Goal: Find specific fact: Find contact information

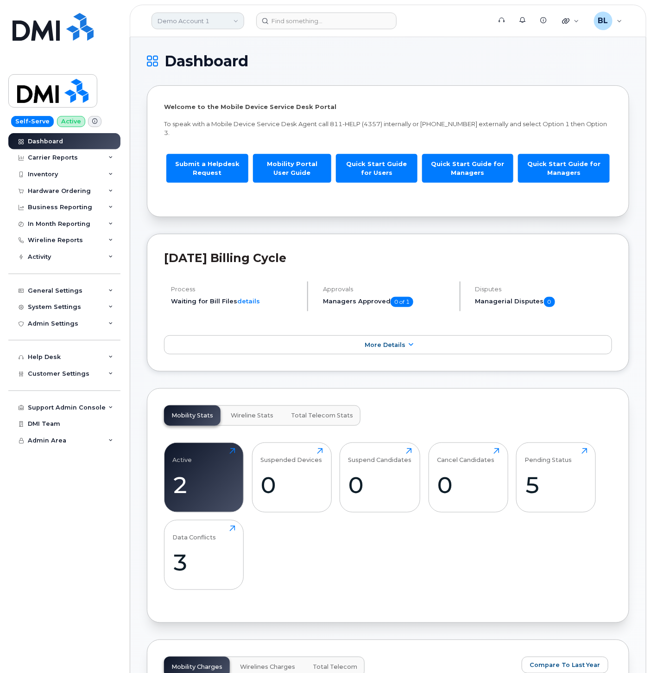
click at [219, 21] on link "Demo Account 1" at bounding box center [198, 21] width 93 height 17
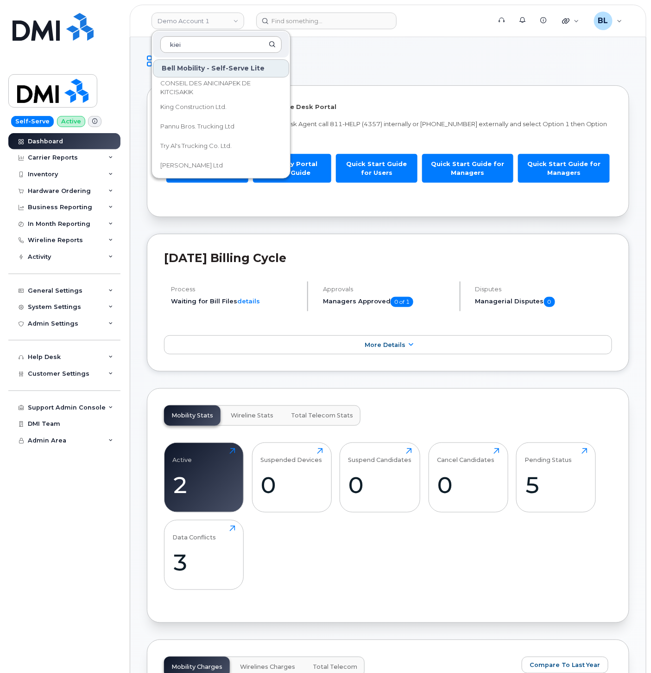
type input "kieiw"
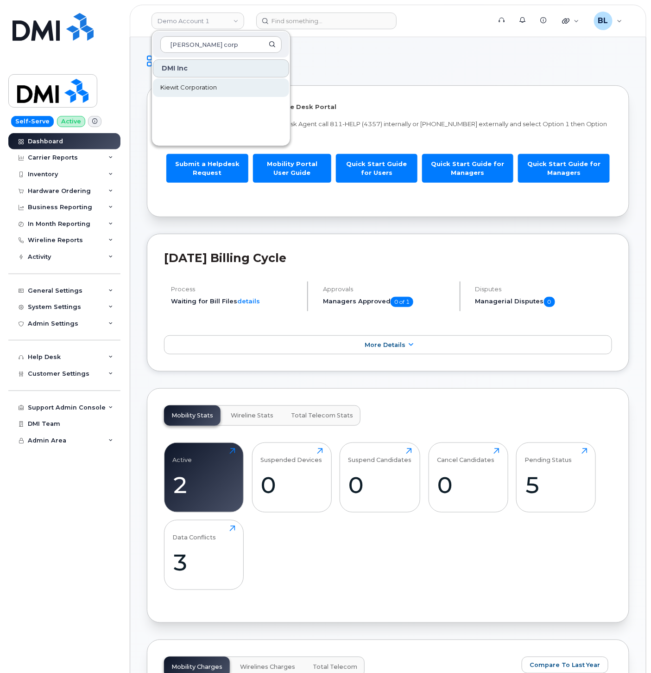
type input "kiewit corp"
click at [223, 94] on link "Kiewit Corporation" at bounding box center [221, 87] width 136 height 19
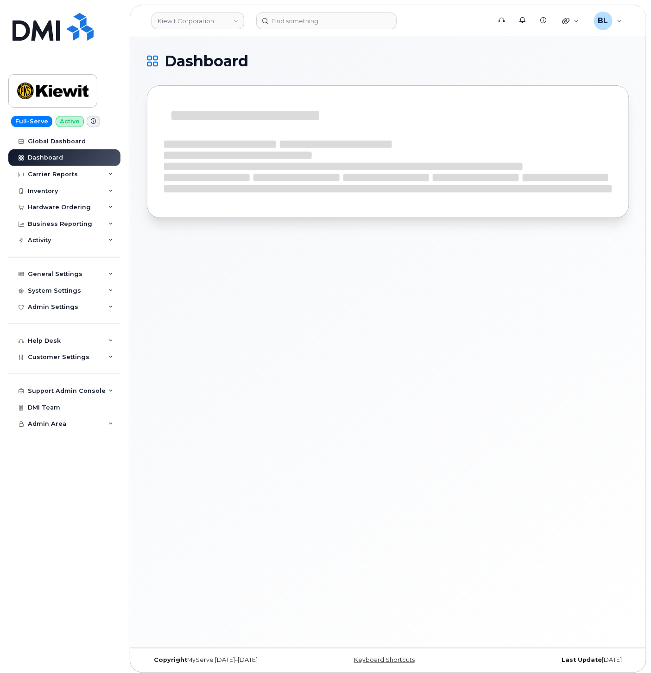
click at [114, 555] on div "Global Dashboard Dashboard Carrier Reports Monthly Billing Data Daily Data Pool…" at bounding box center [65, 403] width 115 height 540
click at [76, 195] on div "Inventory" at bounding box center [64, 191] width 112 height 17
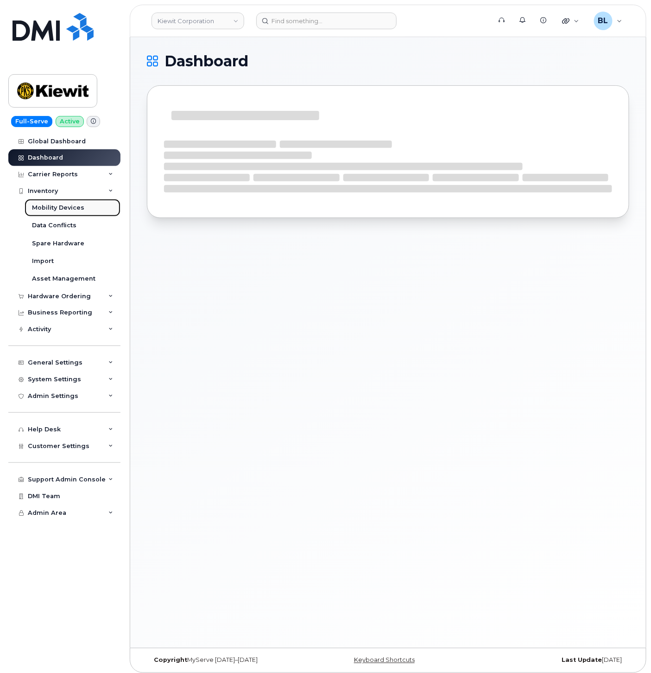
click at [73, 212] on link "Mobility Devices" at bounding box center [73, 208] width 96 height 18
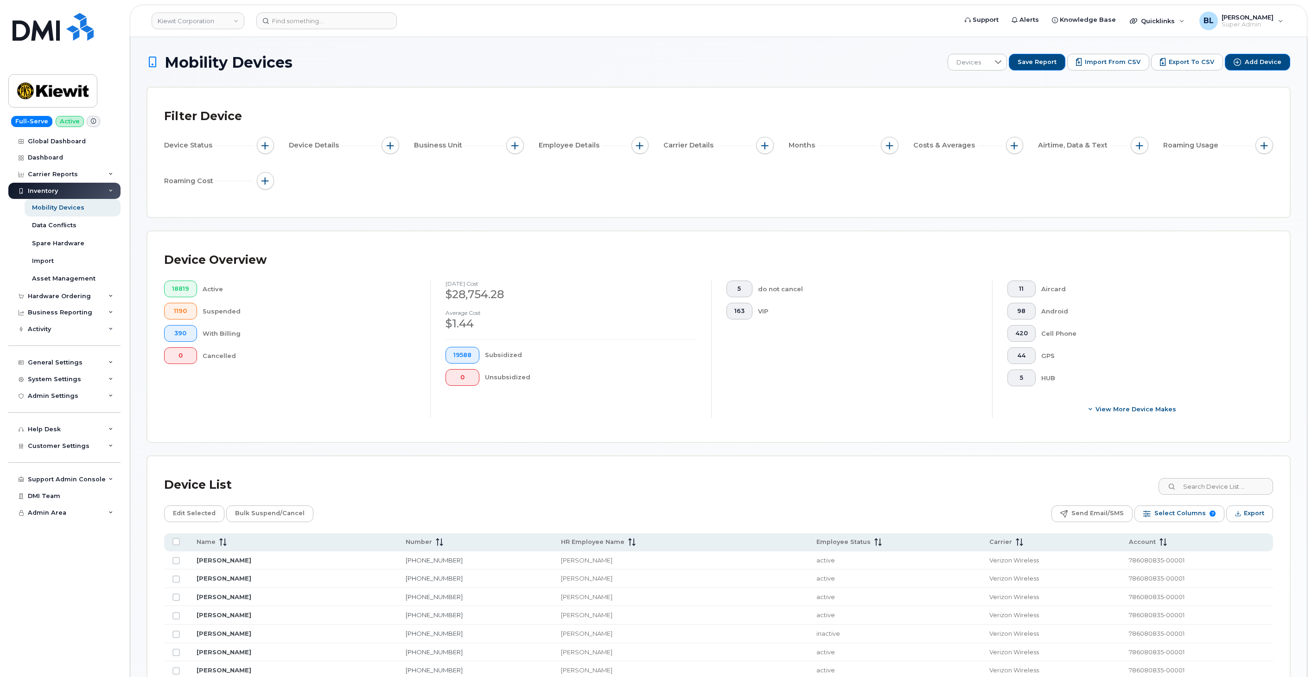
click at [252, 142] on div "Device Status" at bounding box center [219, 146] width 110 height 18
click at [262, 140] on button "button" at bounding box center [266, 146] width 18 height 18
click at [268, 172] on input "Current Status" at bounding box center [267, 173] width 7 height 7
checkbox input "true"
click at [326, 198] on div "empty" at bounding box center [319, 191] width 83 height 16
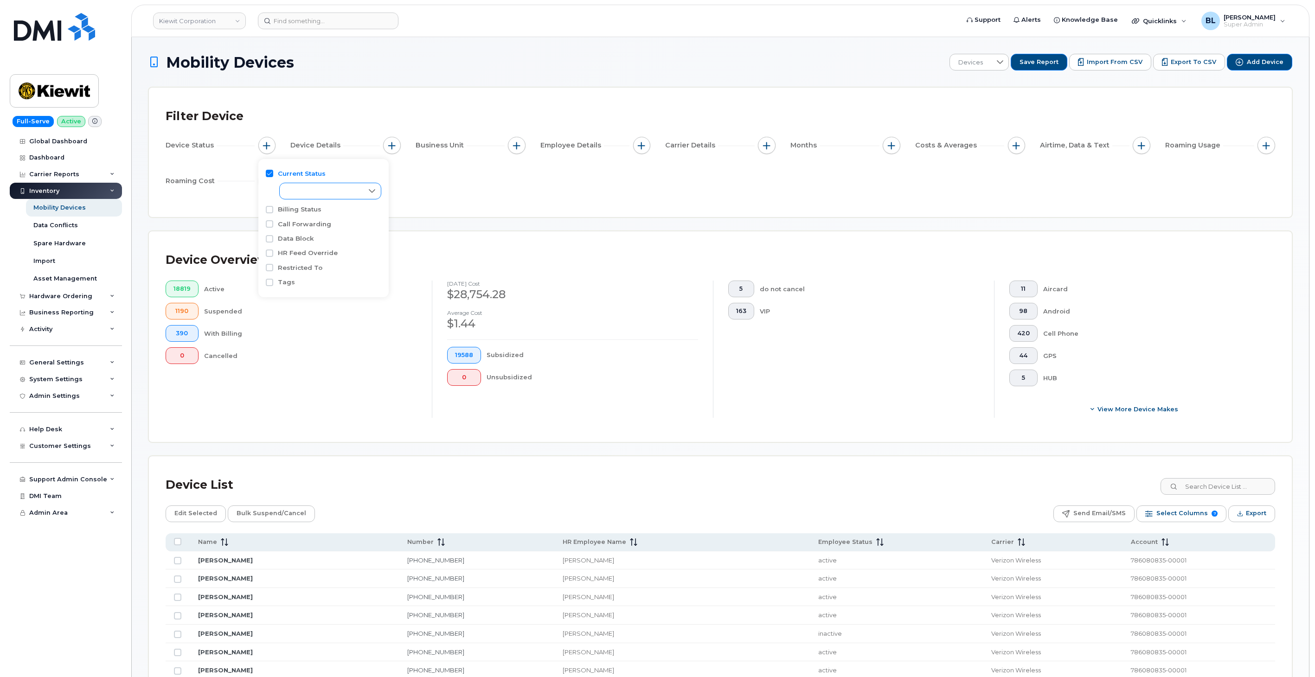
scroll to position [5, 37]
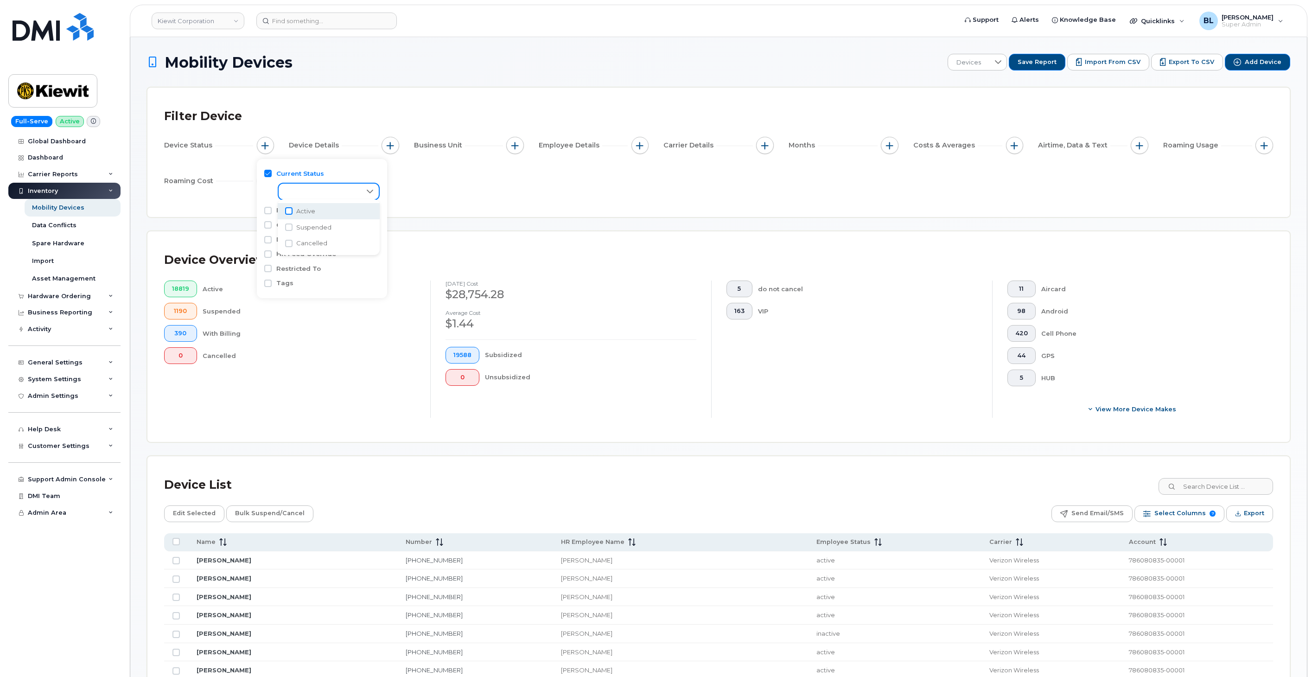
click at [286, 212] on input "Active" at bounding box center [288, 210] width 7 height 7
checkbox input "true"
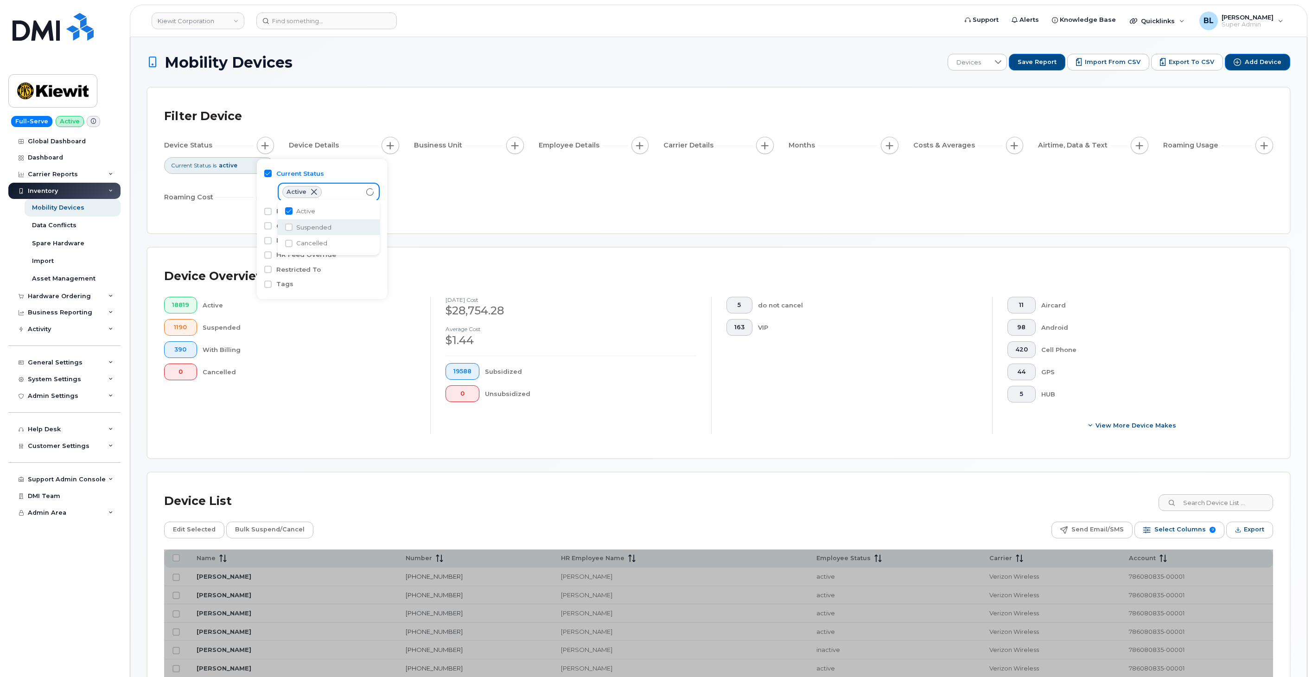
click at [286, 232] on li "Suspended" at bounding box center [329, 227] width 102 height 16
checkbox input "true"
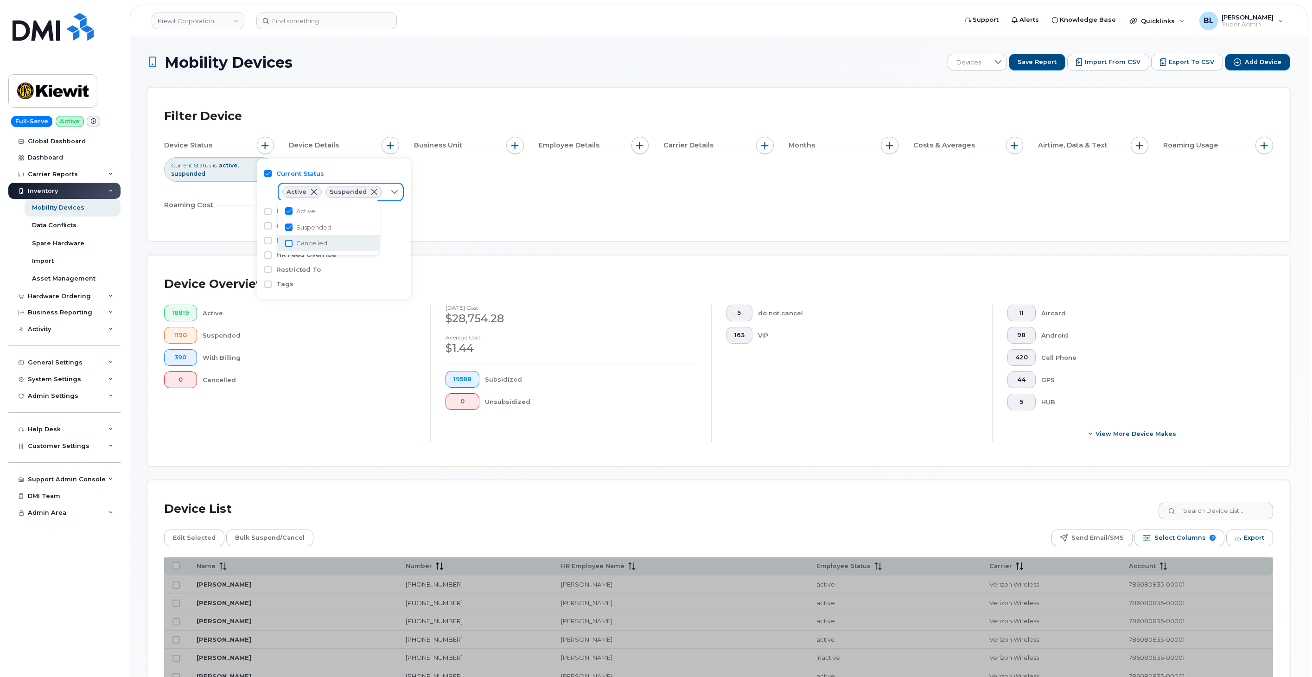
click at [291, 244] on input "Cancelled" at bounding box center [288, 243] width 7 height 7
checkbox input "true"
click at [651, 236] on div "Filter Device Device Status Current Status is active suspended cancelled Device…" at bounding box center [718, 164] width 1142 height 153
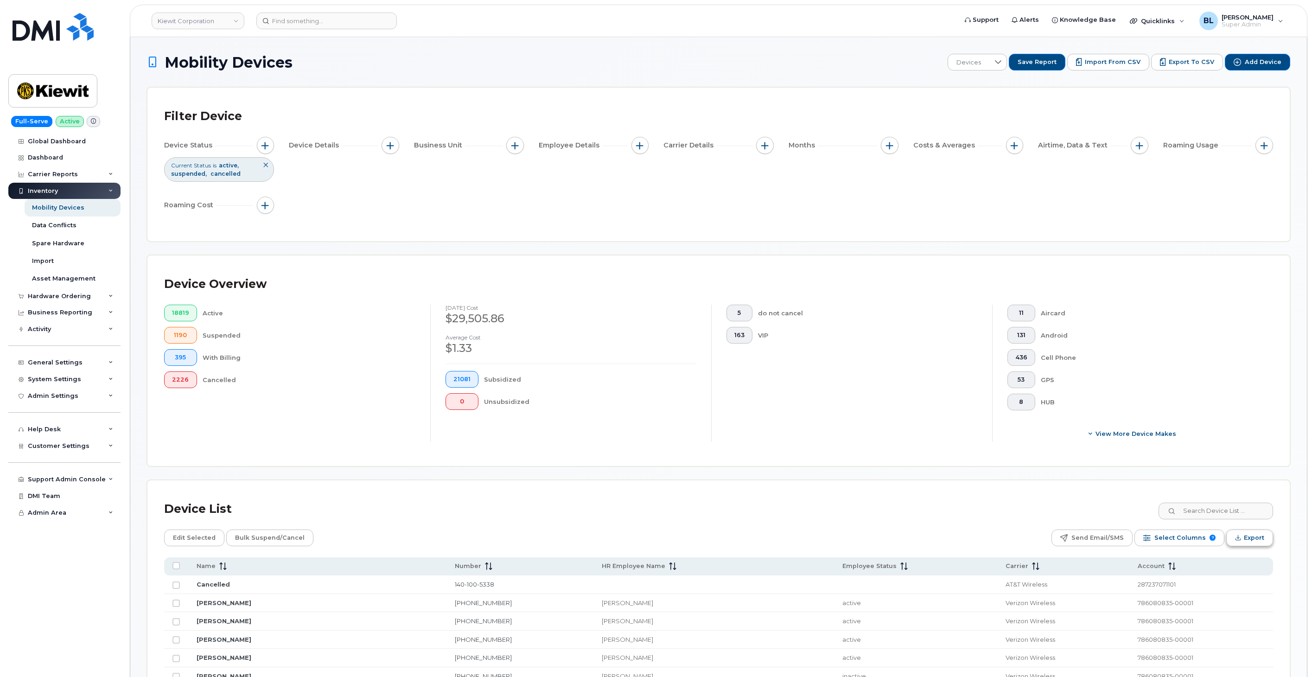
click at [651, 540] on button "Export" at bounding box center [1249, 538] width 47 height 17
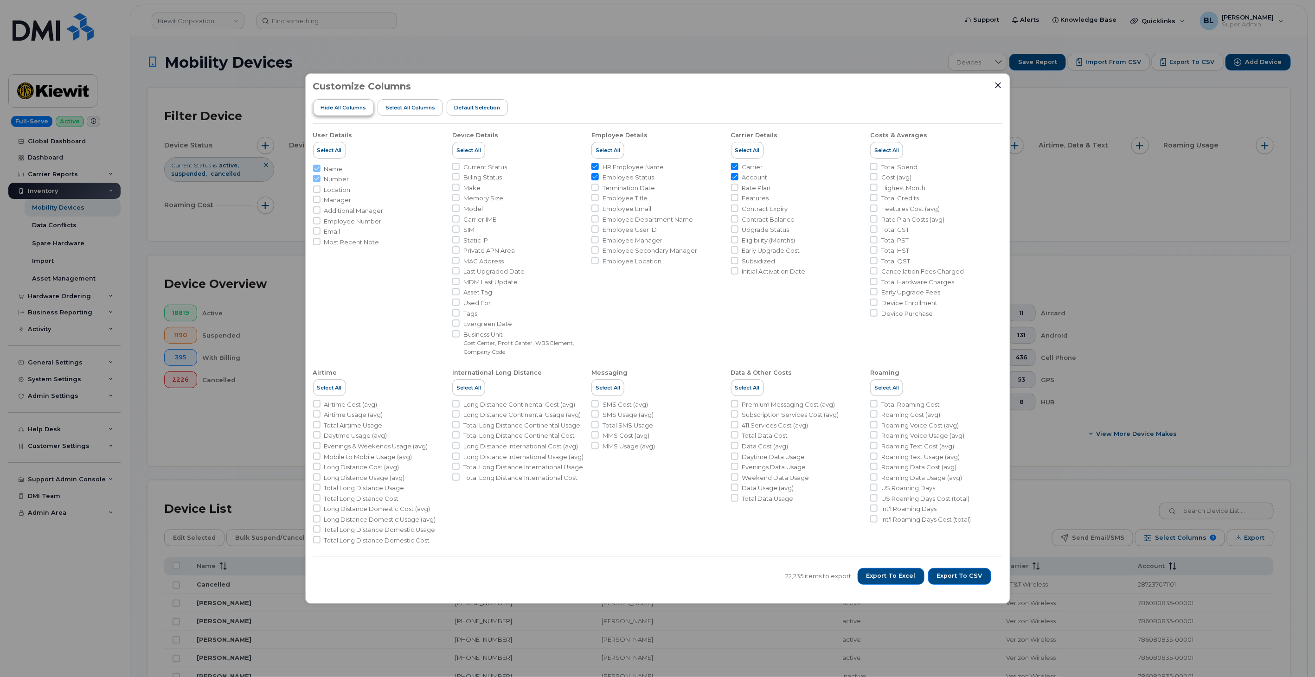
click at [331, 111] on span "Hide All Columns" at bounding box center [342, 107] width 45 height 7
checkbox input "false"
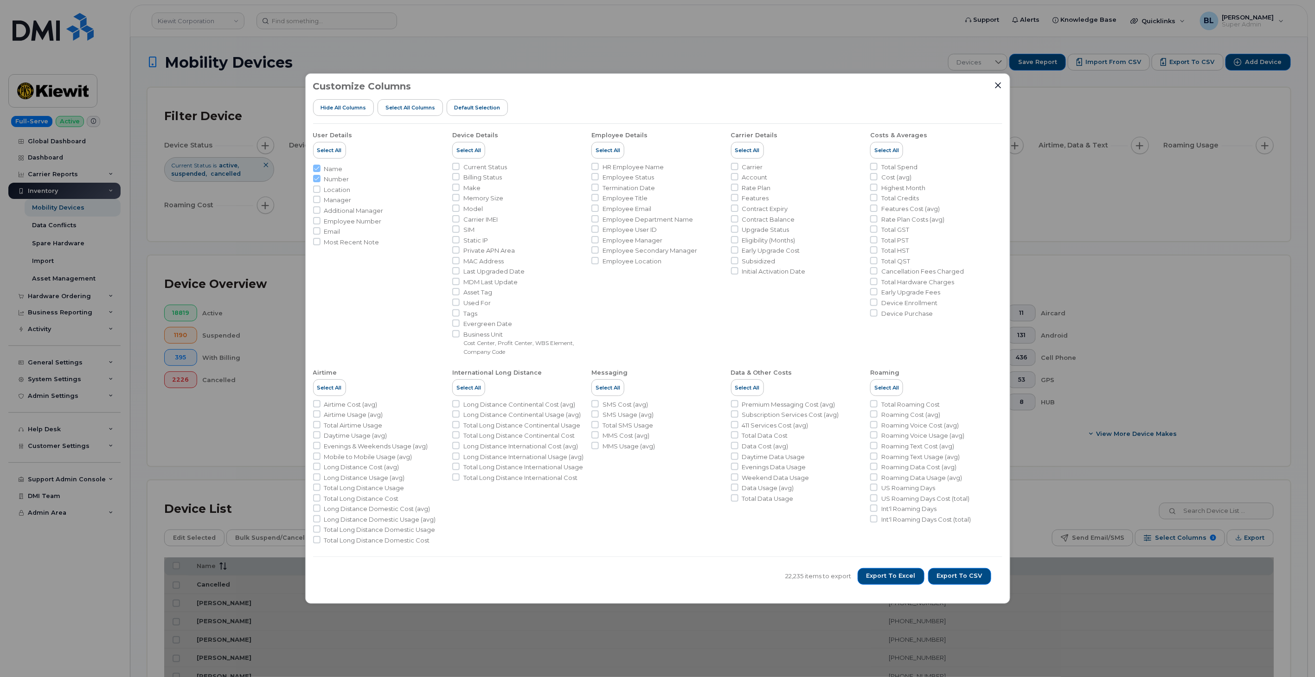
click at [360, 223] on span "Employee Number" at bounding box center [352, 221] width 57 height 9
click at [320, 223] on input "Employee Number" at bounding box center [316, 220] width 7 height 7
click at [360, 223] on span "Employee Number" at bounding box center [352, 221] width 57 height 9
click at [320, 223] on input "Employee Number" at bounding box center [316, 220] width 7 height 7
checkbox input "false"
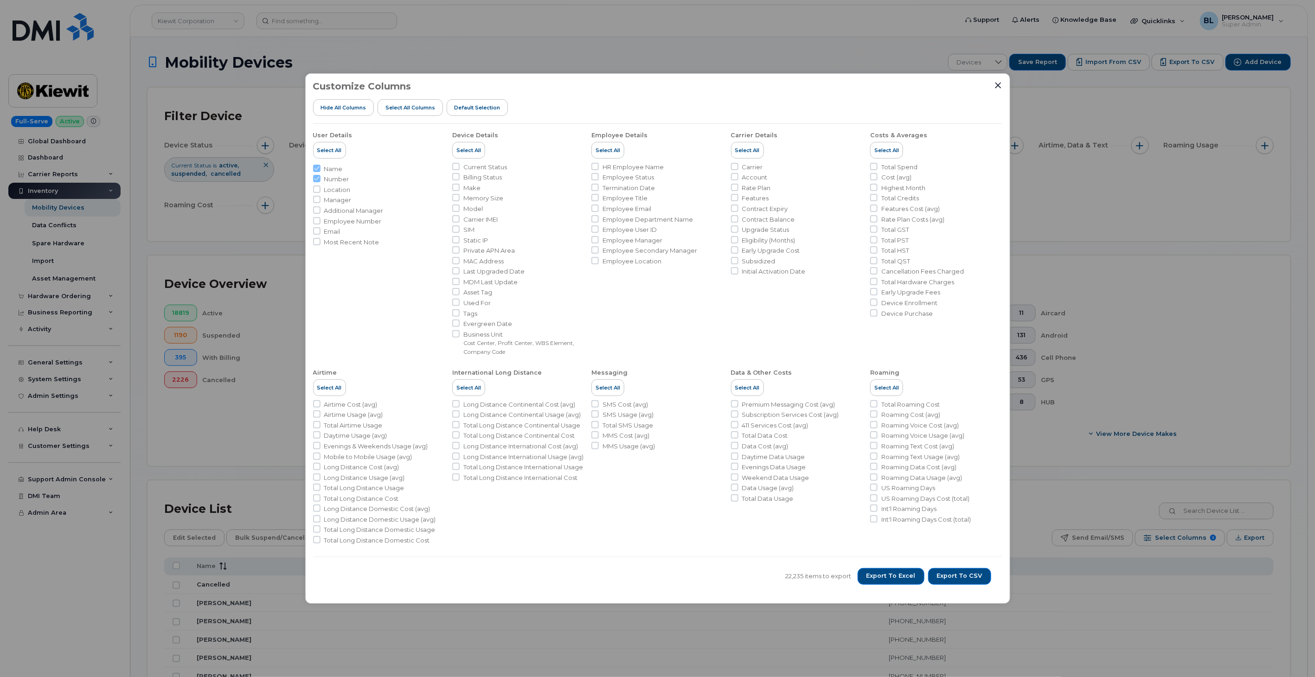
click at [503, 164] on span "Current Status" at bounding box center [485, 167] width 44 height 9
click at [459, 164] on input "Current Status" at bounding box center [455, 166] width 7 height 7
checkbox input "true"
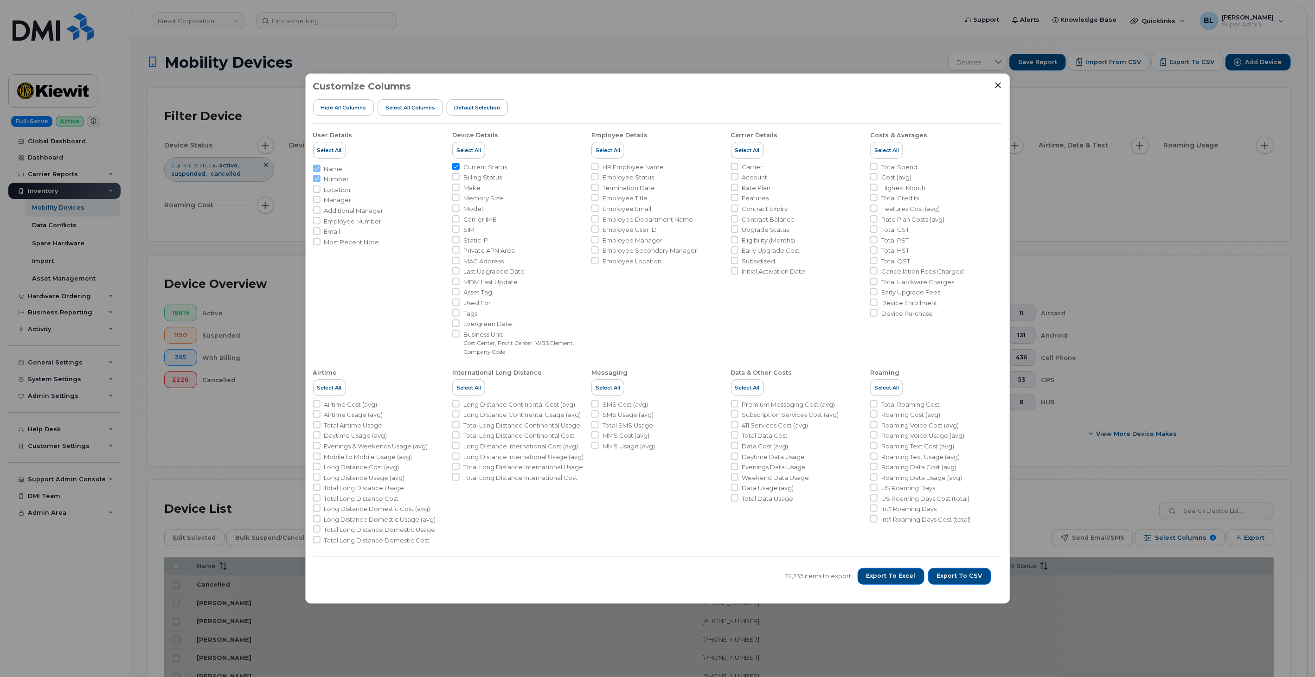
click at [492, 181] on span "Billing Status" at bounding box center [482, 177] width 38 height 9
click at [459, 180] on input "Billing Status" at bounding box center [455, 176] width 7 height 7
checkbox input "true"
click at [651, 170] on span "HR Employee Name" at bounding box center [632, 167] width 61 height 9
click at [599, 170] on input "HR Employee Name" at bounding box center [594, 166] width 7 height 7
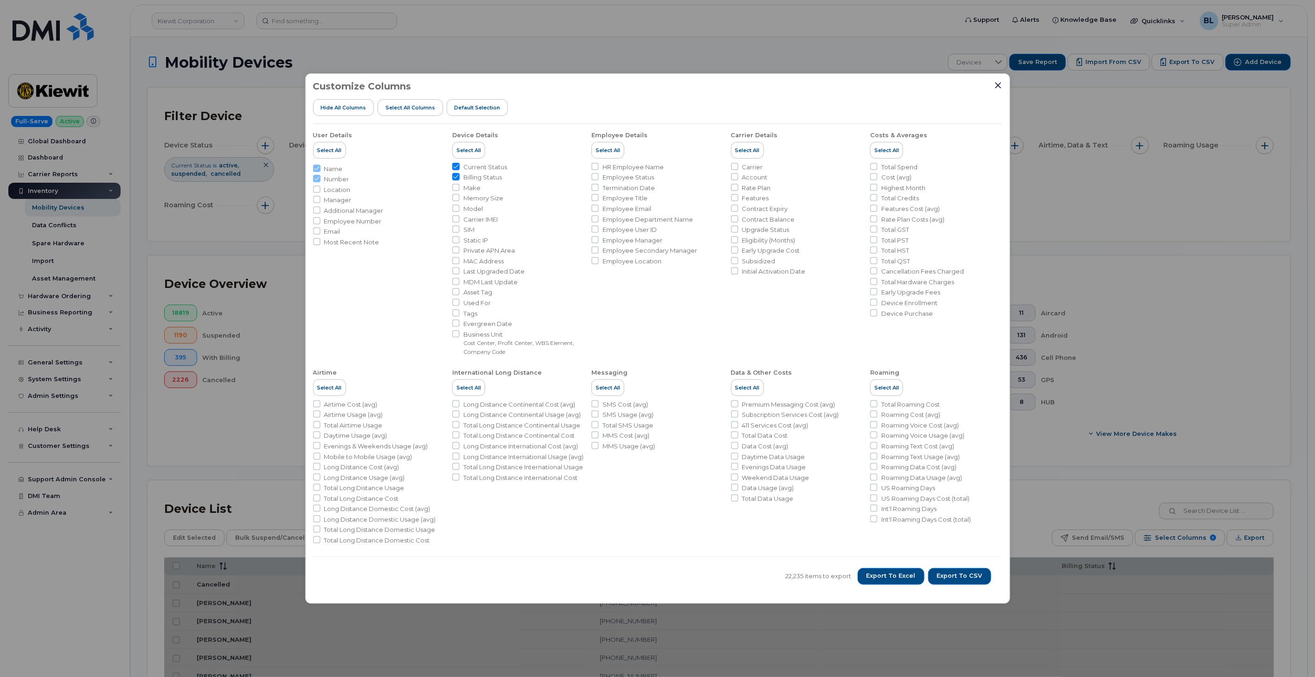
checkbox input "true"
click at [484, 338] on span "Business Unit" at bounding box center [523, 334] width 121 height 9
click at [459, 338] on input "Business Unit Cost Center, Profit Center, WBS Element, Company Code" at bounding box center [455, 333] width 7 height 7
checkbox input "true"
click at [651, 577] on span "Export to CSV" at bounding box center [959, 576] width 45 height 8
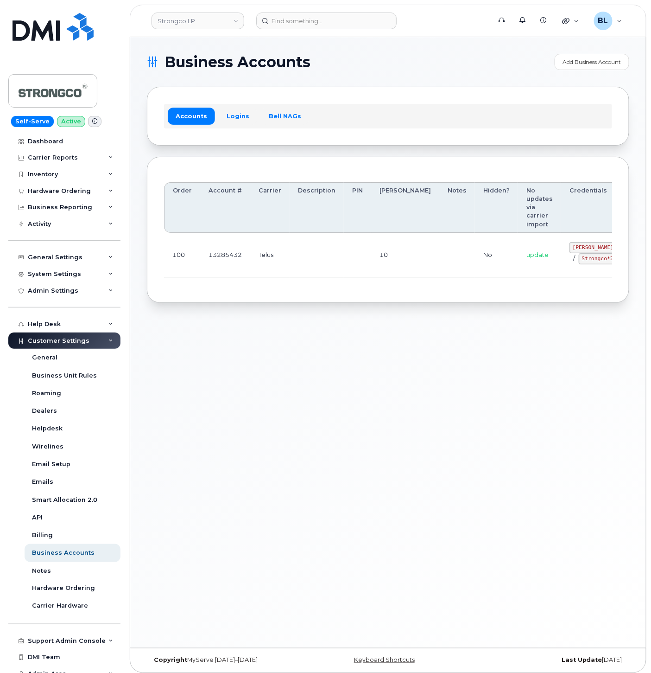
drag, startPoint x: 368, startPoint y: 334, endPoint x: 388, endPoint y: 237, distance: 98.9
click at [368, 334] on div "Business Accounts Add Business Account Accounts Logins Bell NAGs Order Account …" at bounding box center [388, 342] width 516 height 611
drag, startPoint x: 341, startPoint y: 271, endPoint x: 530, endPoint y: 260, distance: 188.6
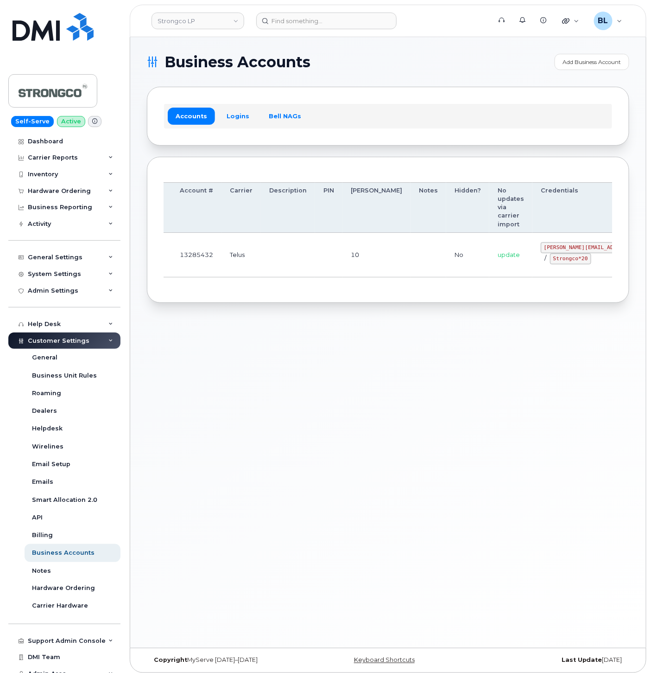
drag, startPoint x: 524, startPoint y: 247, endPoint x: 607, endPoint y: 247, distance: 83.5
drag, startPoint x: 494, startPoint y: 242, endPoint x: 550, endPoint y: 248, distance: 56.4
click at [550, 248] on code "GHada@strongco.com" at bounding box center [609, 247] width 136 height 11
copy code "GHada@strongco.com"
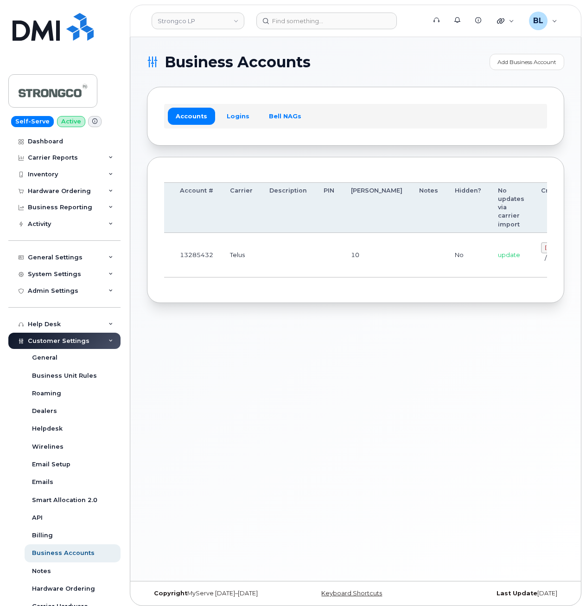
drag, startPoint x: 238, startPoint y: 281, endPoint x: 243, endPoint y: 275, distance: 7.5
click at [241, 277] on div "Order Account # Carrier Description PIN Bill Day Notes Hidden? No updates via c…" at bounding box center [355, 230] width 383 height 112
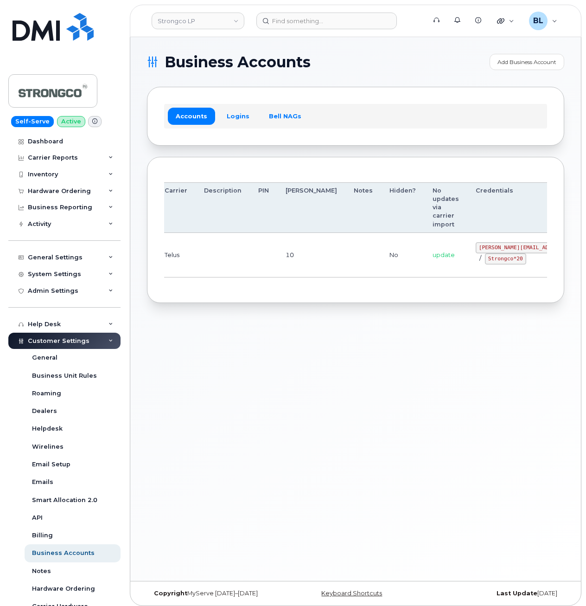
drag, startPoint x: 243, startPoint y: 275, endPoint x: 489, endPoint y: 259, distance: 246.3
drag, startPoint x: 440, startPoint y: 261, endPoint x: 478, endPoint y: 262, distance: 37.1
click at [478, 262] on div "GHada@strongco.com / Strongco*20" at bounding box center [544, 253] width 136 height 22
copy code "Strongco*20"
click at [255, 311] on div "Business Accounts Add Business Account Accounts Logins Bell NAGs Order Account …" at bounding box center [355, 308] width 451 height 543
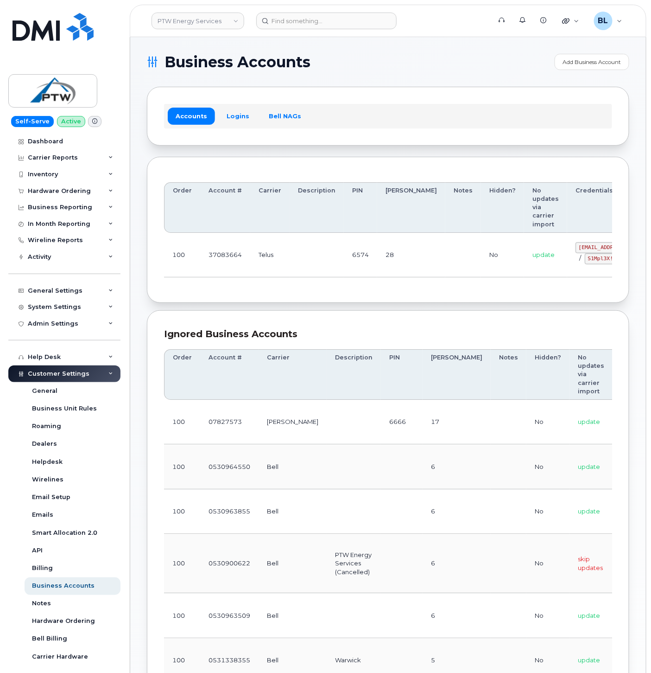
click at [344, 286] on div "Order Account # Carrier Description PIN Bill Day Notes Hidden? No updates via c…" at bounding box center [388, 230] width 448 height 112
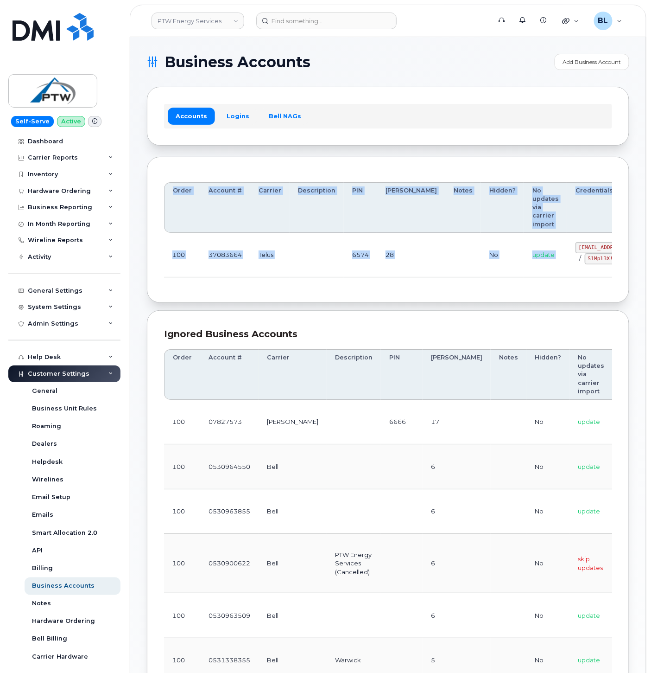
scroll to position [0, 55]
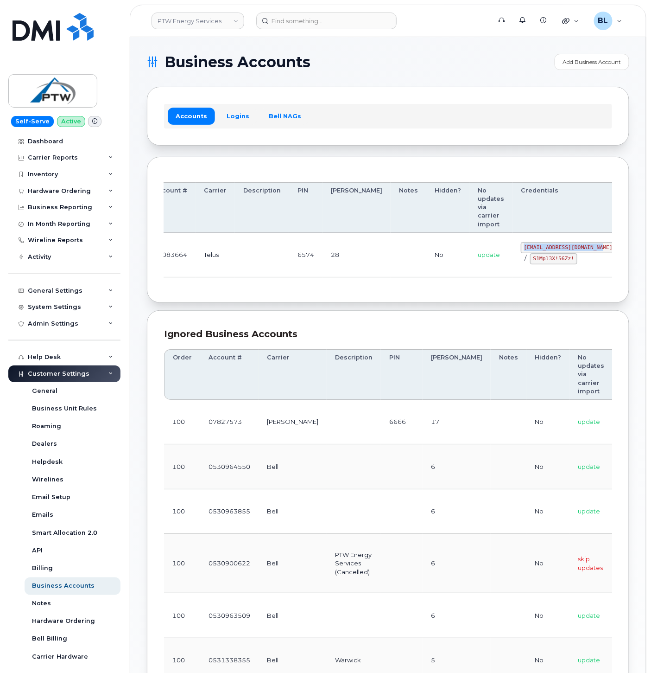
drag, startPoint x: 526, startPoint y: 242, endPoint x: 549, endPoint y: 247, distance: 23.8
click at [549, 247] on td "svc_simplex@ptwenergy.com / S1Mpl3X!56Zz!" at bounding box center [569, 255] width 112 height 45
copy code "svc_simplex@ptwenergy.com"
click at [470, 267] on td "update" at bounding box center [491, 255] width 43 height 45
drag, startPoint x: 476, startPoint y: 254, endPoint x: 514, endPoint y: 265, distance: 39.2
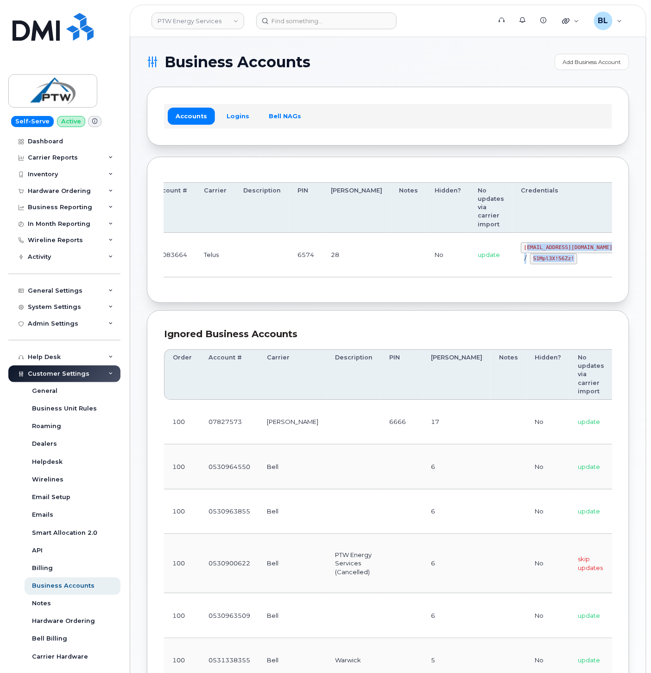
click at [516, 265] on td "svc_simplex@ptwenergy.com / S1Mpl3X!56Zz!" at bounding box center [569, 255] width 112 height 45
drag, startPoint x: 514, startPoint y: 265, endPoint x: 496, endPoint y: 263, distance: 17.7
click at [530, 263] on code "S1Mpl3X!56Zz!" at bounding box center [553, 258] width 47 height 11
drag, startPoint x: 484, startPoint y: 261, endPoint x: 523, endPoint y: 262, distance: 39.0
click at [530, 262] on code "S1Mpl3X!56Zz!" at bounding box center [553, 258] width 47 height 11
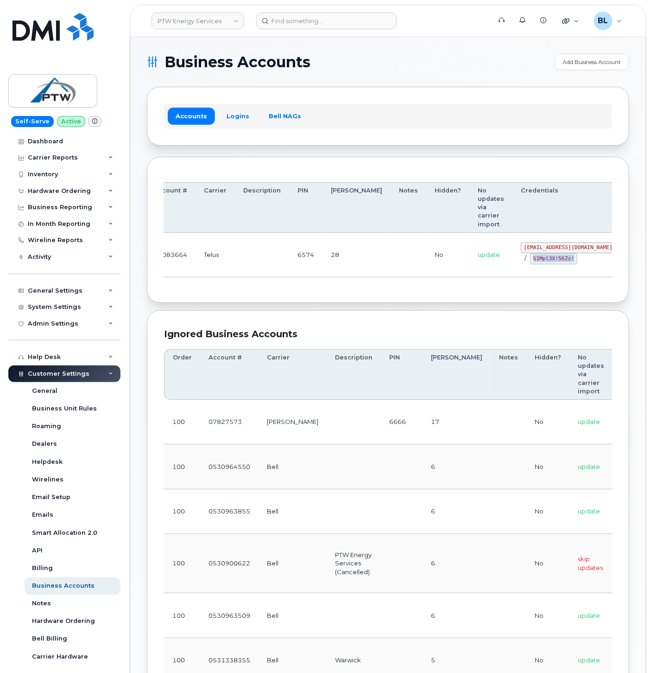
copy code "S1Mpl3X!56Zz!"
click at [347, 303] on div "Order Account # Carrier Description PIN Bill Day Notes Hidden? No updates via c…" at bounding box center [388, 230] width 483 height 147
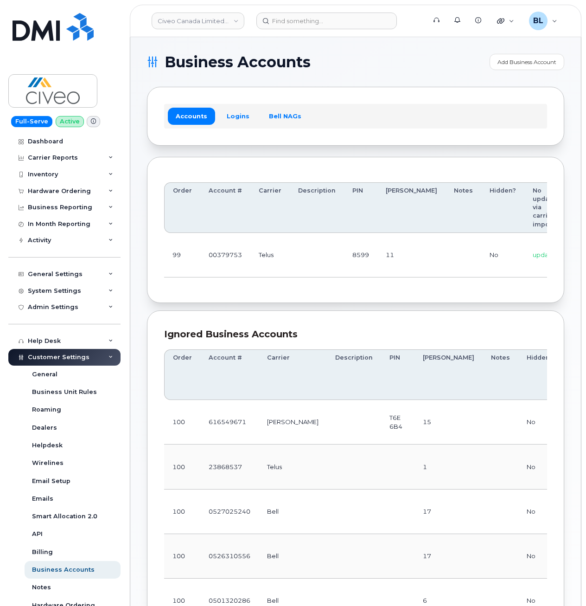
click at [278, 235] on table "Order Account # Carrier Description PIN [PERSON_NAME] Notes Hidden? No updates …" at bounding box center [448, 230] width 569 height 96
drag, startPoint x: 286, startPoint y: 244, endPoint x: 335, endPoint y: 238, distance: 49.1
click at [334, 238] on td at bounding box center [317, 255] width 54 height 45
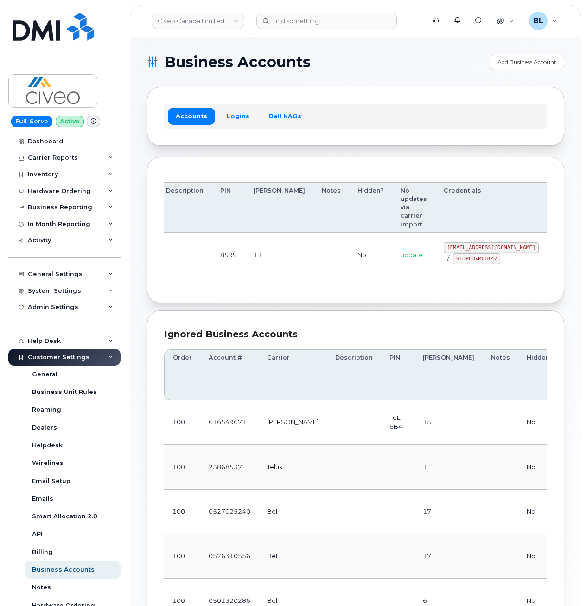
drag, startPoint x: 311, startPoint y: 247, endPoint x: 565, endPoint y: 262, distance: 254.5
drag, startPoint x: 399, startPoint y: 247, endPoint x: 485, endPoint y: 248, distance: 86.2
click at [485, 248] on code "[EMAIL_ADDRESS][DOMAIN_NAME]" at bounding box center [491, 247] width 95 height 11
copy code "[EMAIL_ADDRESS][DOMAIN_NAME]"
drag, startPoint x: 281, startPoint y: 271, endPoint x: 426, endPoint y: 257, distance: 145.3
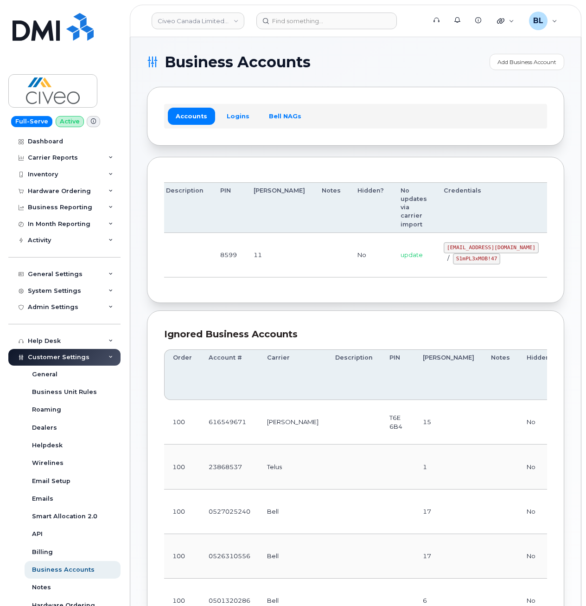
click at [313, 269] on td at bounding box center [331, 255] width 36 height 45
drag, startPoint x: 408, startPoint y: 256, endPoint x: 453, endPoint y: 264, distance: 45.2
click at [452, 265] on td "[EMAIL_ADDRESS][DOMAIN_NAME] / S1mPL3xMOB!47" at bounding box center [491, 255] width 112 height 45
copy code "S1mPL3xMOB!47"
drag, startPoint x: 249, startPoint y: 333, endPoint x: 251, endPoint y: 328, distance: 5.4
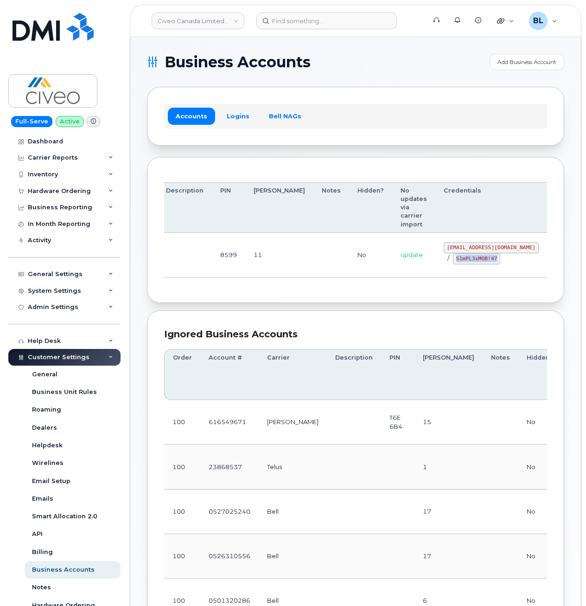
click at [249, 330] on div "Ignored Business Accounts" at bounding box center [355, 333] width 383 height 13
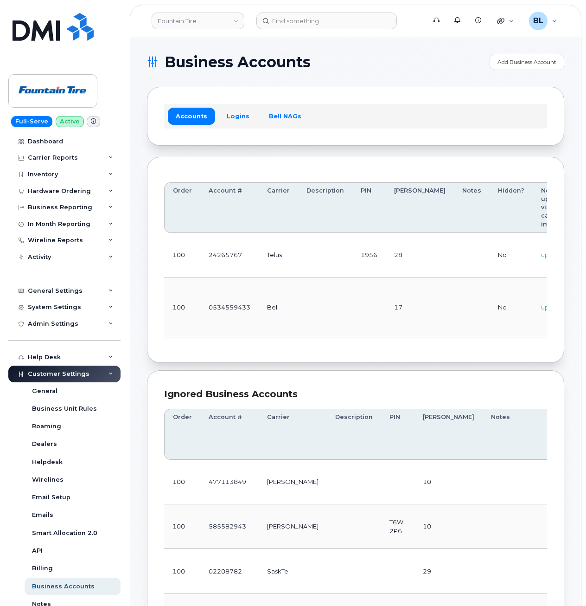
scroll to position [0, 111]
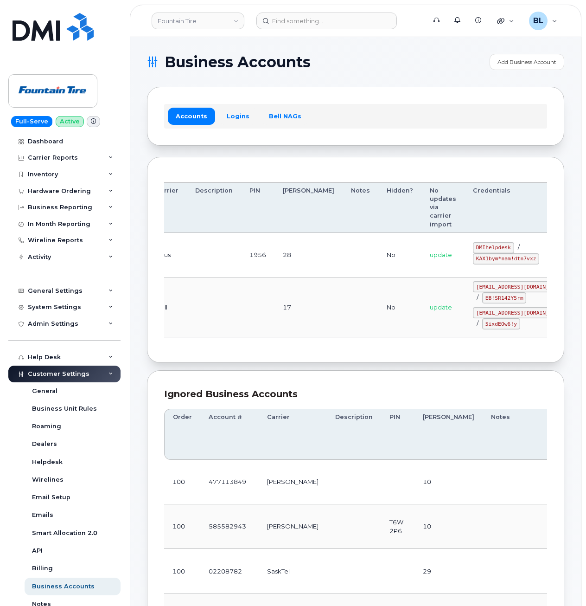
drag, startPoint x: 263, startPoint y: 313, endPoint x: 455, endPoint y: 328, distance: 192.6
drag, startPoint x: 426, startPoint y: 248, endPoint x: 461, endPoint y: 244, distance: 34.9
click at [473, 244] on code "DMIhelpdesk" at bounding box center [493, 247] width 41 height 11
copy code "DMIhelpdesk"
drag, startPoint x: 381, startPoint y: 272, endPoint x: 414, endPoint y: 266, distance: 33.4
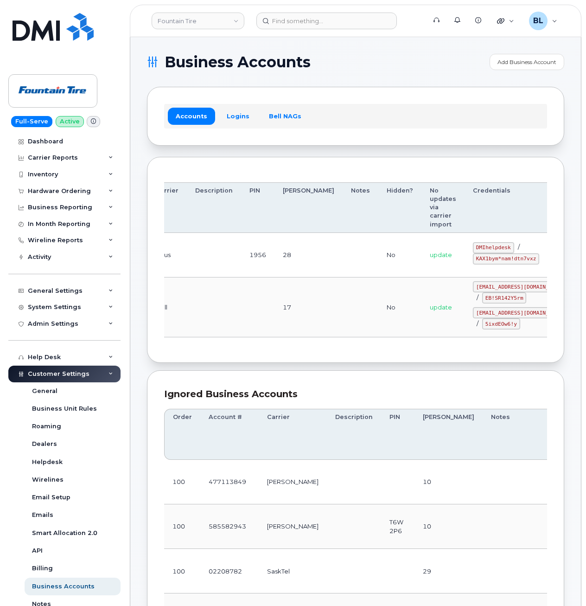
click at [421, 269] on td "update" at bounding box center [442, 255] width 43 height 45
click at [473, 258] on code "KAX1bym*nam!dtn7vxz" at bounding box center [506, 258] width 66 height 11
drag, startPoint x: 427, startPoint y: 259, endPoint x: 485, endPoint y: 262, distance: 58.5
click at [485, 262] on code "KAX1bym*nam!dtn7vxz" at bounding box center [506, 258] width 66 height 11
copy code "KAX1bym*nam!dtn7vxz"
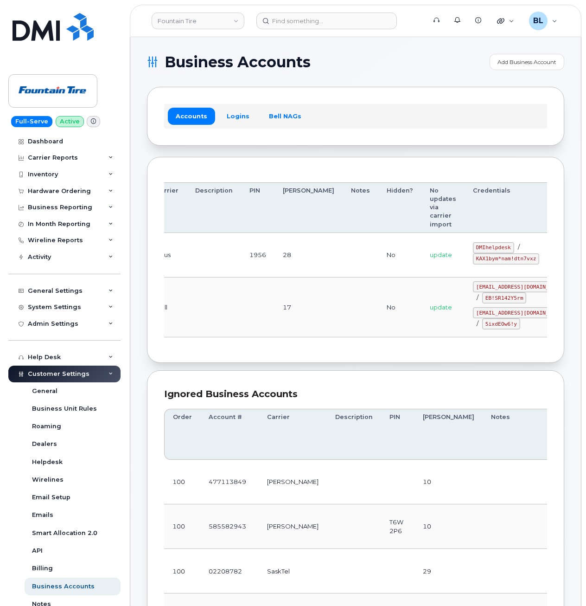
drag, startPoint x: 258, startPoint y: 286, endPoint x: 278, endPoint y: 257, distance: 35.6
click at [259, 285] on td at bounding box center [257, 307] width 33 height 60
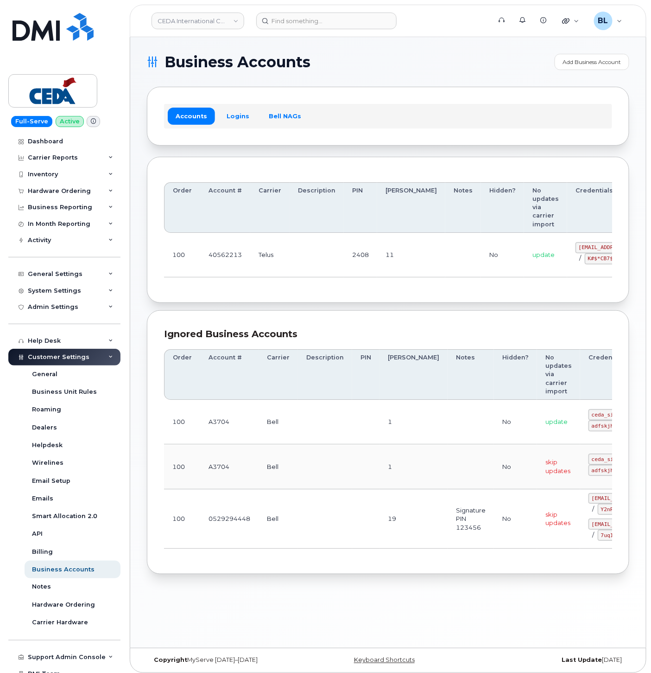
scroll to position [0, 55]
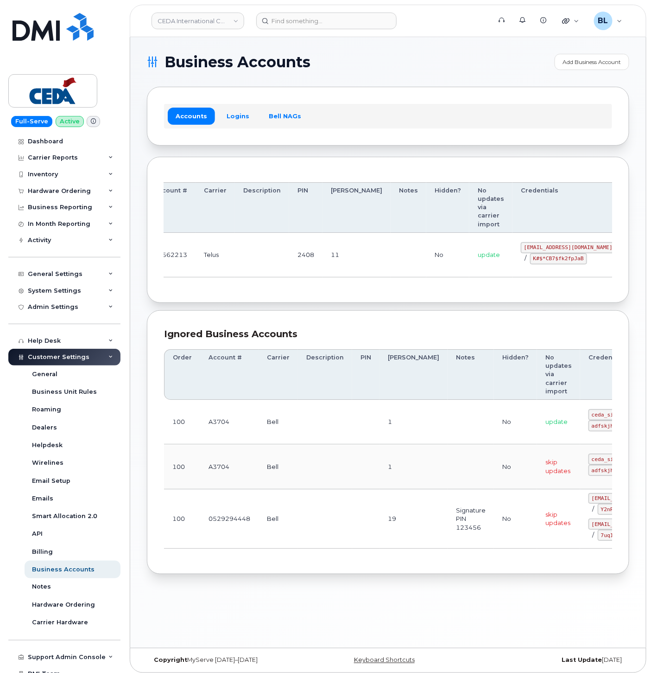
drag, startPoint x: 348, startPoint y: 243, endPoint x: 541, endPoint y: 267, distance: 193.9
drag, startPoint x: 477, startPoint y: 245, endPoint x: 551, endPoint y: 245, distance: 74.2
click at [551, 245] on code "[EMAIL_ADDRESS][DOMAIN_NAME]" at bounding box center [568, 247] width 95 height 11
copy code "[EMAIL_ADDRESS][DOMAIN_NAME]"
click at [513, 265] on td "[EMAIL_ADDRESS][DOMAIN_NAME] / K#$*CB7$fk2fpJaB" at bounding box center [569, 255] width 112 height 45
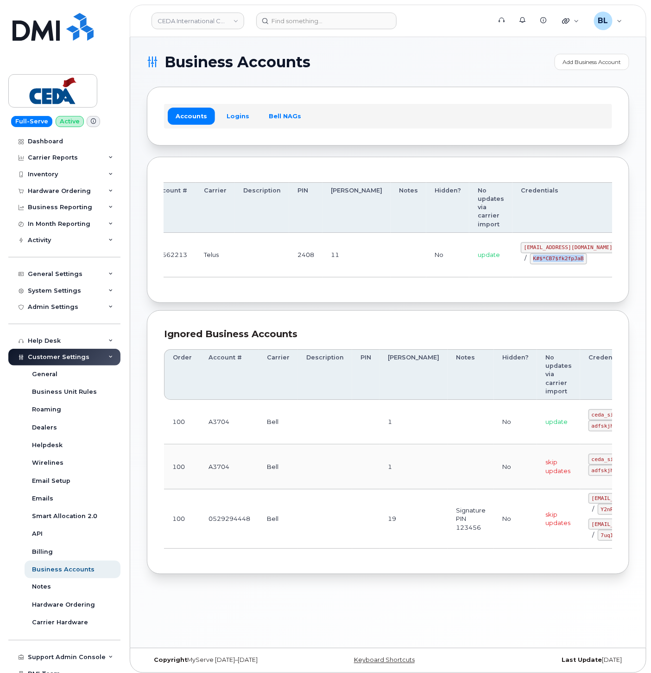
drag, startPoint x: 484, startPoint y: 262, endPoint x: 541, endPoint y: 265, distance: 57.1
click at [541, 265] on td "[EMAIL_ADDRESS][DOMAIN_NAME] / K#$*CB7$fk2fpJaB" at bounding box center [569, 255] width 112 height 45
copy code "K#$*CB7$fk2fpJaB"
drag, startPoint x: 394, startPoint y: 318, endPoint x: 416, endPoint y: 237, distance: 83.1
click at [394, 318] on div "Ignored Business Accounts Order Account # Carrier Description PIN [PERSON_NAME]…" at bounding box center [388, 442] width 483 height 264
